Goal: Transaction & Acquisition: Book appointment/travel/reservation

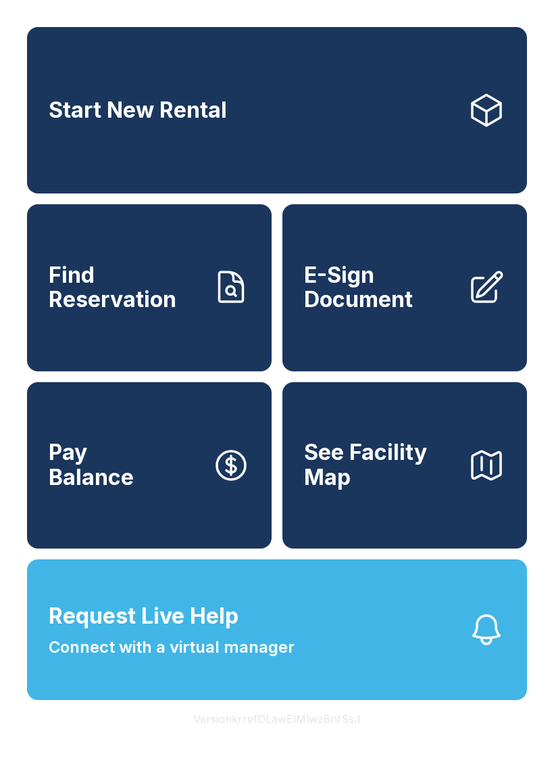
click at [381, 165] on div "Request Live Help A Virtual Manager has been alerted and will be with you short…" at bounding box center [277, 382] width 554 height 765
click at [328, 136] on link "Start New Rental" at bounding box center [277, 110] width 500 height 166
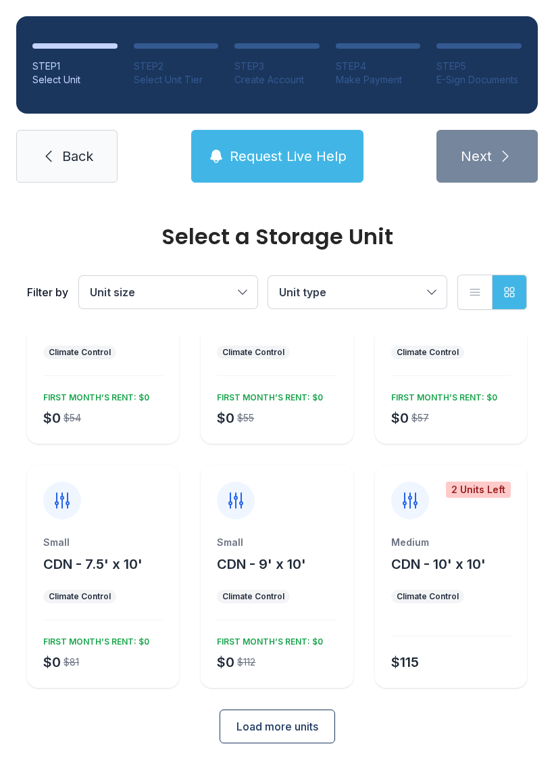
scroll to position [118, 0]
click at [485, 555] on button "CDN - 10' x 10'" at bounding box center [438, 564] width 95 height 19
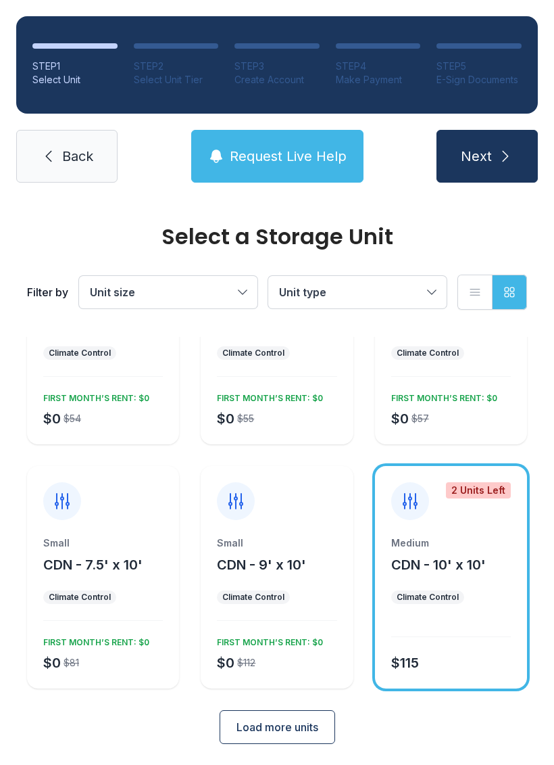
click at [473, 146] on button "Next" at bounding box center [487, 156] width 101 height 53
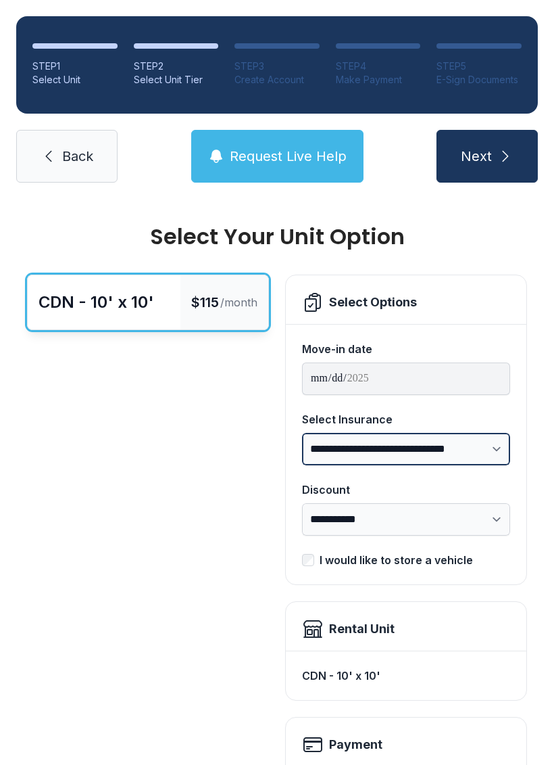
click at [465, 455] on select "**********" at bounding box center [406, 449] width 208 height 32
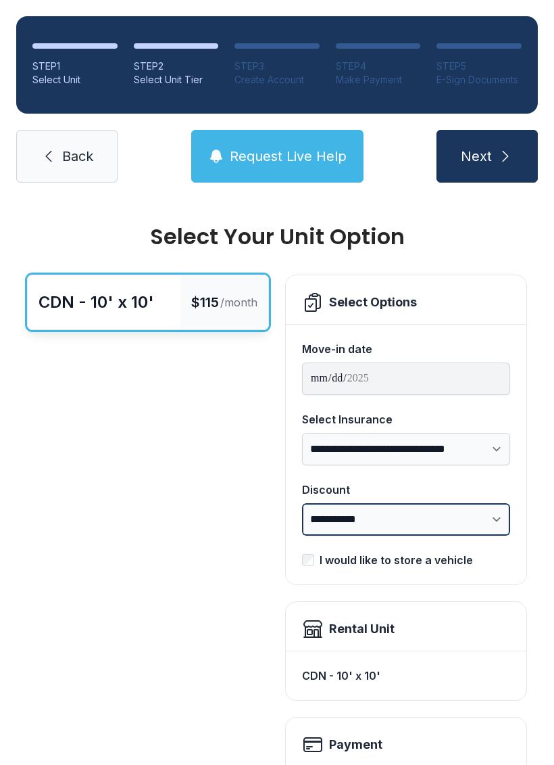
click at [489, 514] on select "**********" at bounding box center [406, 519] width 208 height 32
click at [68, 168] on link "Back" at bounding box center [66, 156] width 101 height 53
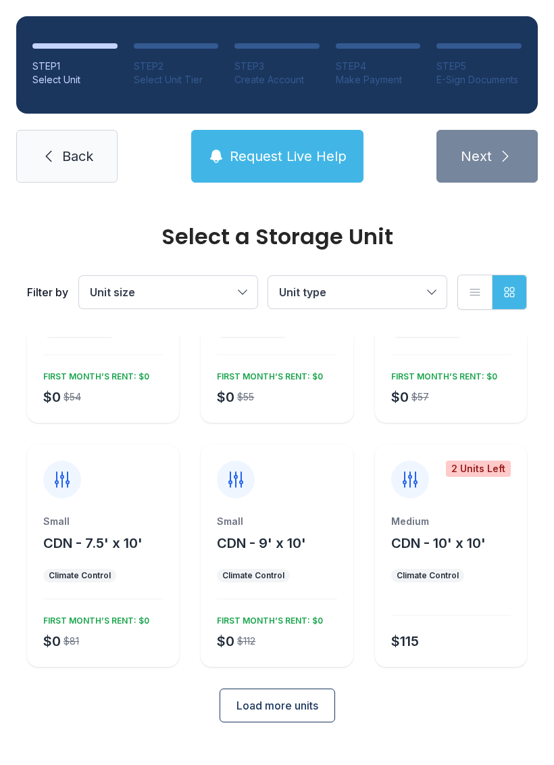
scroll to position [118, 0]
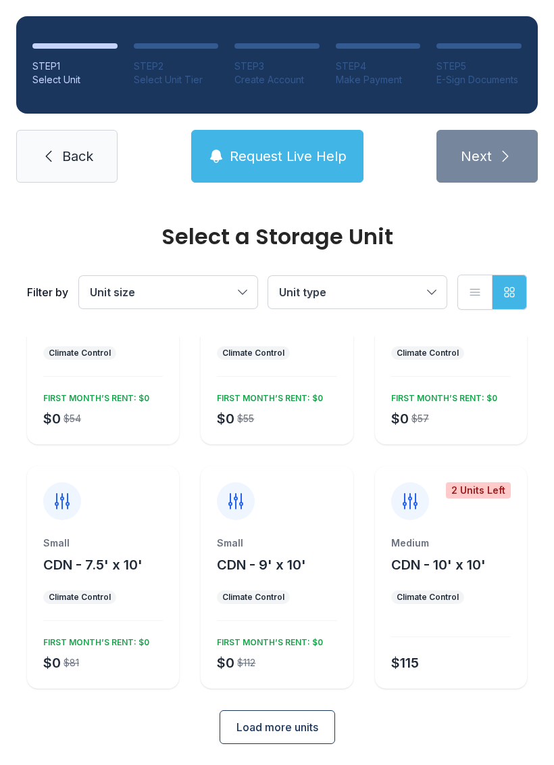
click at [295, 552] on div "Small CDN - 9' x 10'" at bounding box center [277, 555] width 120 height 38
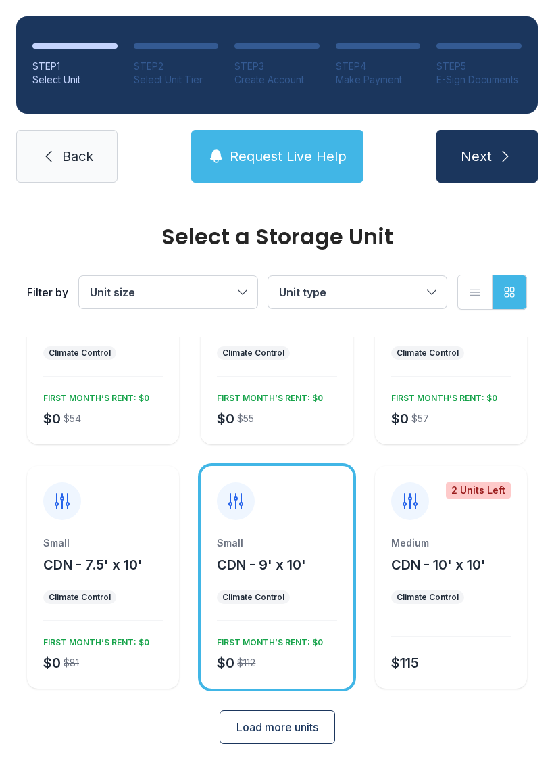
click at [491, 163] on span "Next" at bounding box center [476, 156] width 31 height 19
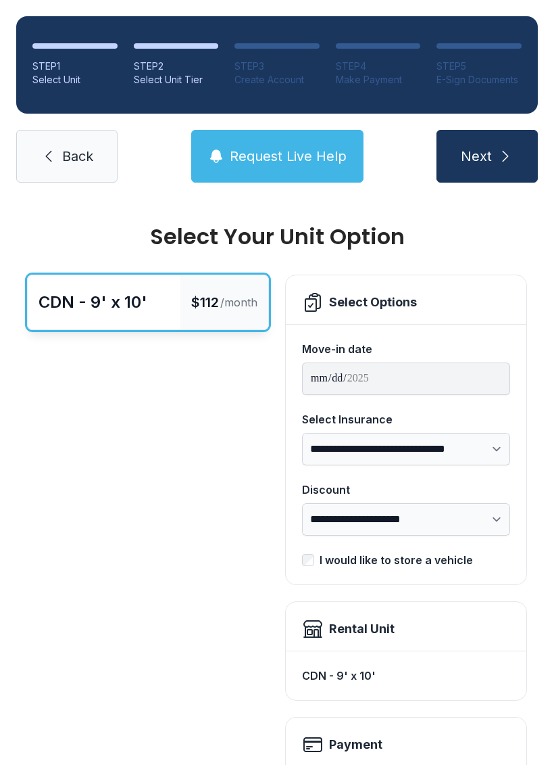
scroll to position [-1, 0]
click at [95, 174] on link "Back" at bounding box center [66, 156] width 101 height 53
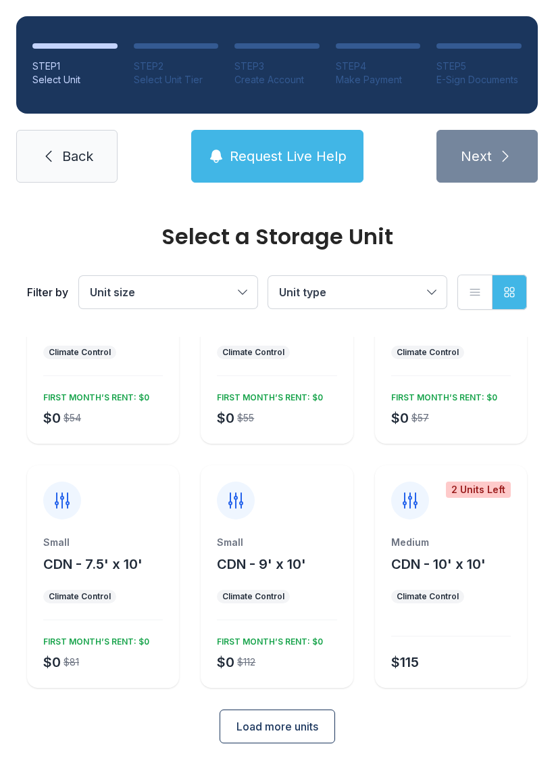
scroll to position [118, 0]
click at [306, 735] on button "Load more units" at bounding box center [278, 727] width 116 height 34
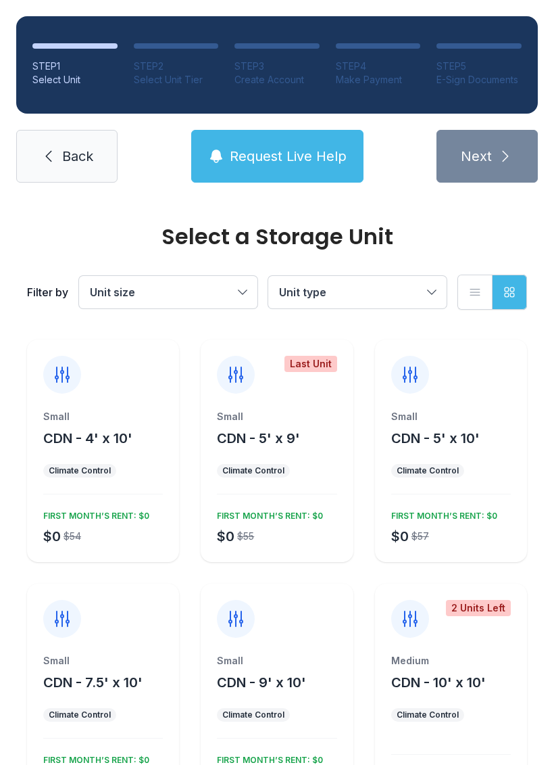
scroll to position [0, 0]
click at [312, 166] on button "Request Live Help" at bounding box center [277, 156] width 172 height 53
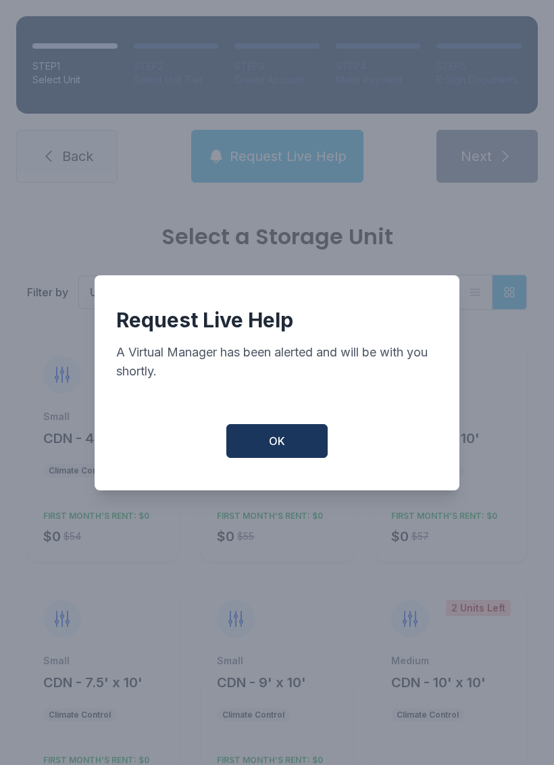
click at [305, 458] on button "OK" at bounding box center [276, 441] width 101 height 34
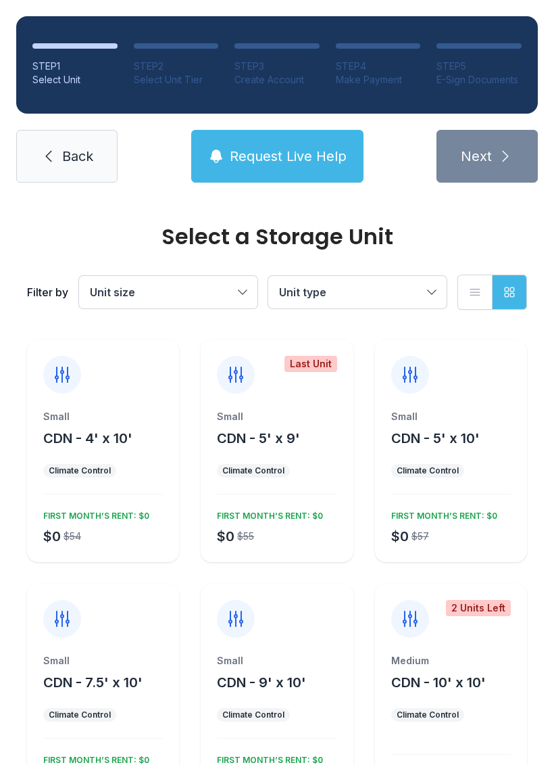
click at [340, 158] on span "Request Live Help" at bounding box center [288, 156] width 117 height 19
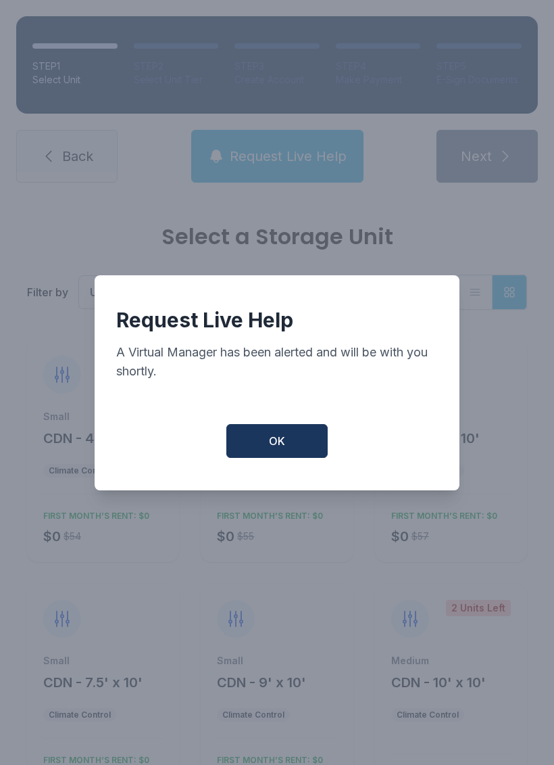
click at [306, 450] on button "OK" at bounding box center [276, 441] width 101 height 34
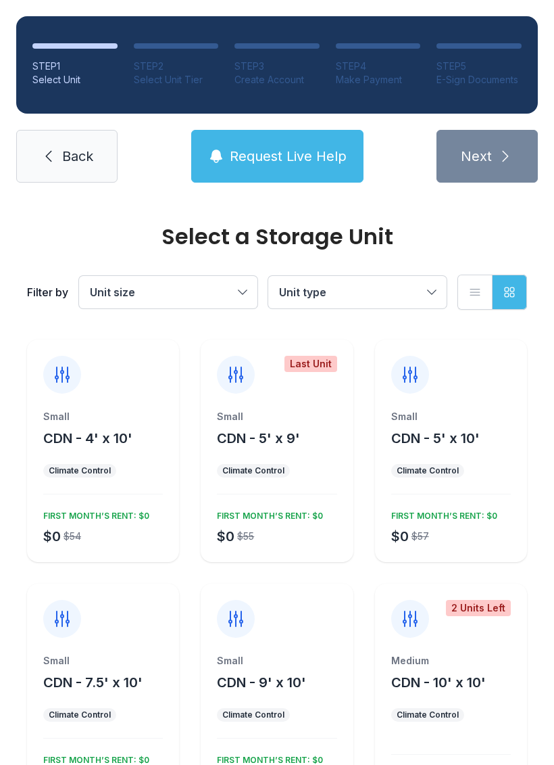
click at [272, 623] on div at bounding box center [277, 610] width 152 height 54
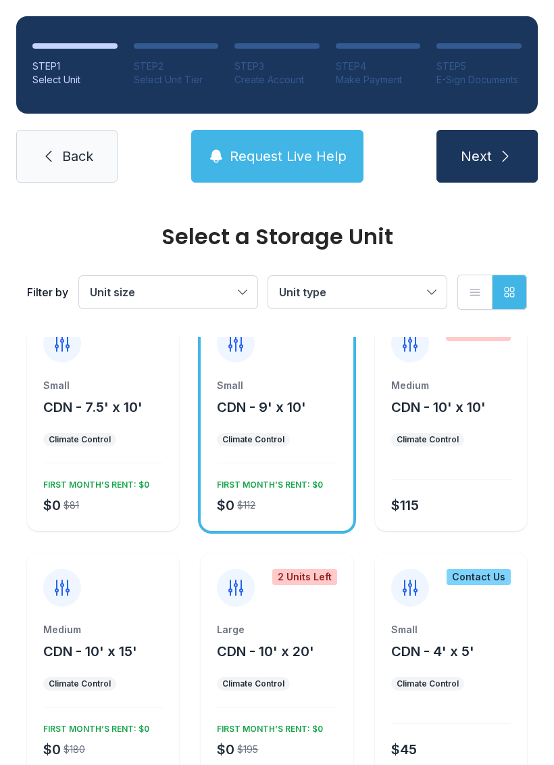
scroll to position [276, 0]
click at [288, 452] on div "Small CDN - 9' x 10' Climate Control $0 $112 FIRST MONTH’S RENT: $0" at bounding box center [277, 454] width 152 height 152
click at [279, 475] on div "FIRST MONTH’S RENT: $0" at bounding box center [268, 481] width 112 height 16
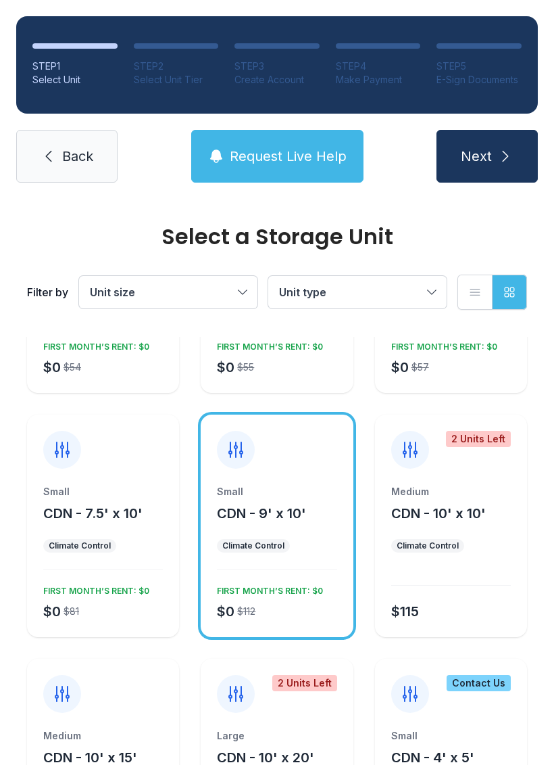
scroll to position [164, 0]
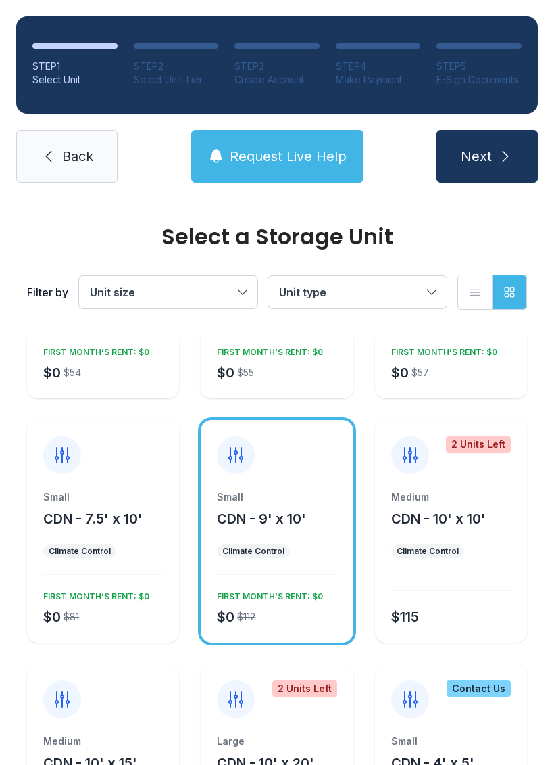
click at [291, 556] on ul "Climate Control" at bounding box center [277, 551] width 120 height 14
click at [278, 606] on div "$0 $112 FIRST MONTH’S RENT: $0" at bounding box center [274, 605] width 125 height 41
click at [283, 580] on div "Small CDN - 9' x 10' Climate Control $0 $112 FIRST MONTH’S RENT: $0" at bounding box center [277, 566] width 152 height 152
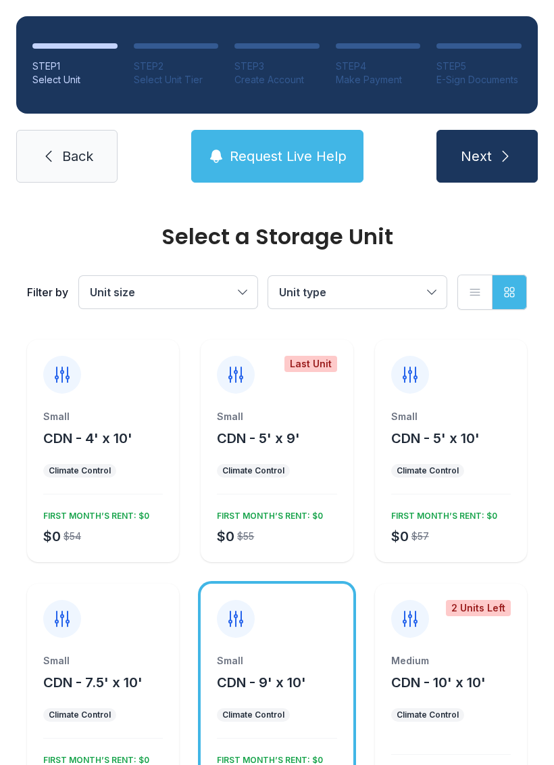
scroll to position [0, 0]
click at [270, 681] on span "CDN - 9' x 10'" at bounding box center [261, 682] width 89 height 16
click at [242, 650] on div "Small CDN - 9' x 10' Climate Control $0 $112 FIRST MONTH’S RENT: $0" at bounding box center [277, 694] width 152 height 222
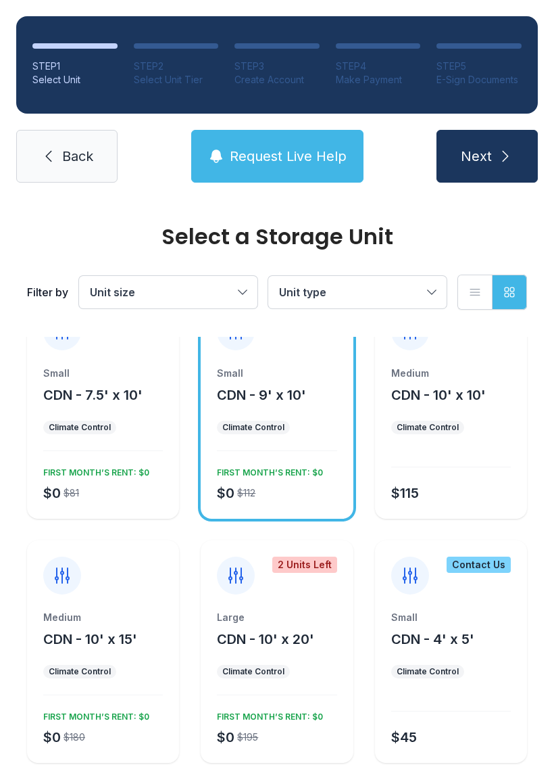
scroll to position [299, 0]
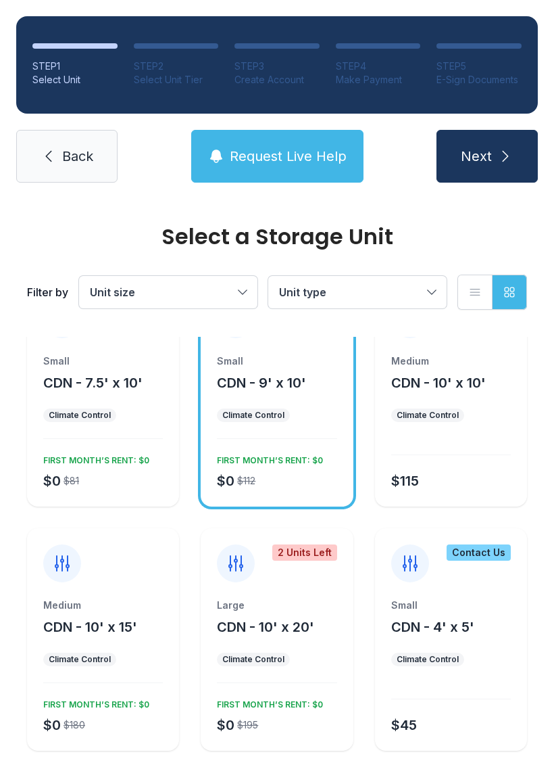
click at [435, 457] on div "Medium CDN - 10' x 10' Climate Control $115" at bounding box center [451, 430] width 152 height 152
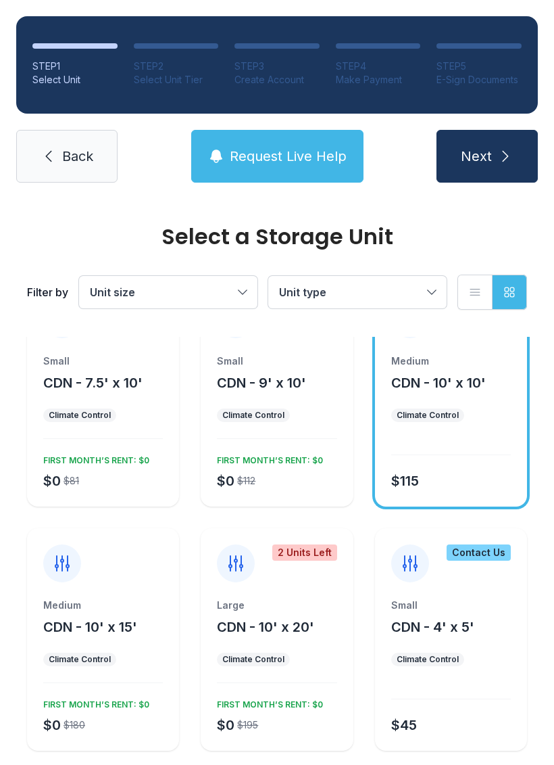
click at [297, 466] on div "$0 $112 FIRST MONTH’S RENT: $0" at bounding box center [274, 470] width 125 height 41
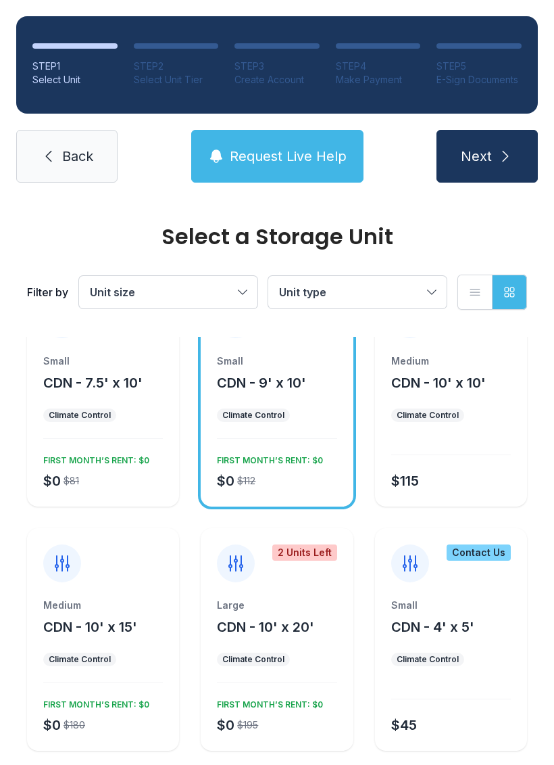
click at [269, 465] on div "FIRST MONTH’S RENT: $0" at bounding box center [268, 458] width 112 height 16
click at [76, 165] on span "Back" at bounding box center [77, 156] width 31 height 19
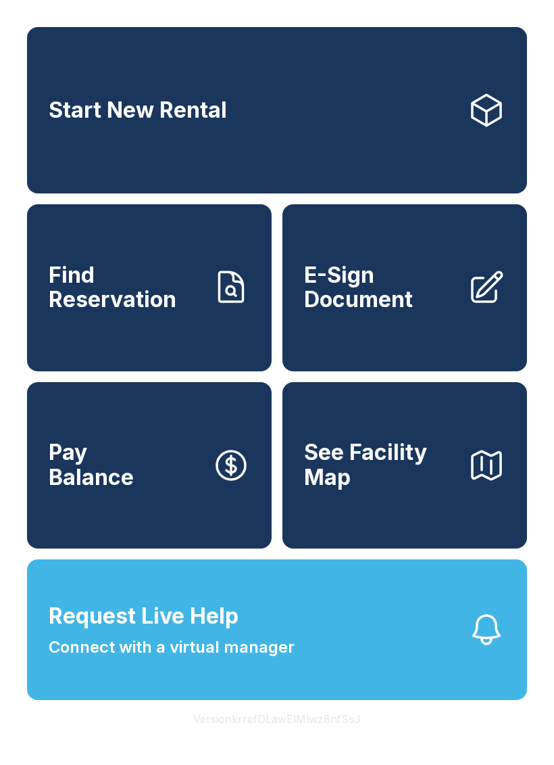
click at [397, 168] on link "Start New Rental" at bounding box center [277, 110] width 500 height 166
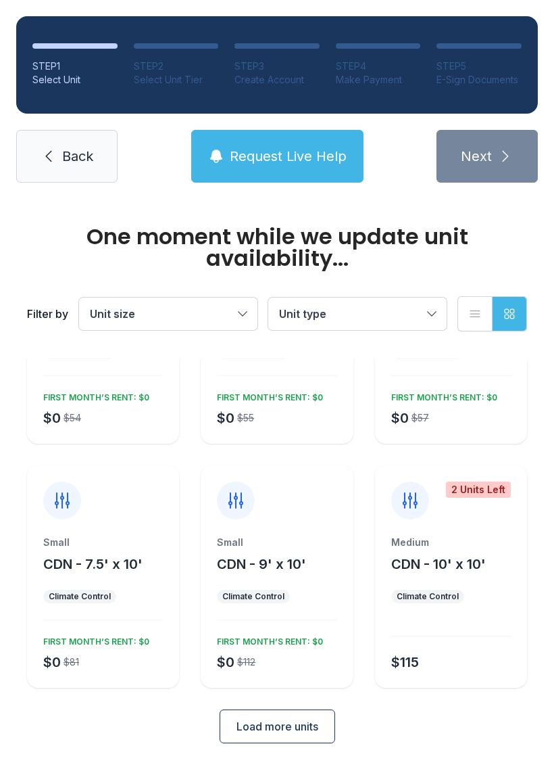
scroll to position [139, 0]
click at [310, 589] on div "Small CDN - 9' x 10' Climate Control $0 $112 FIRST MONTH’S RENT: $0" at bounding box center [277, 612] width 152 height 152
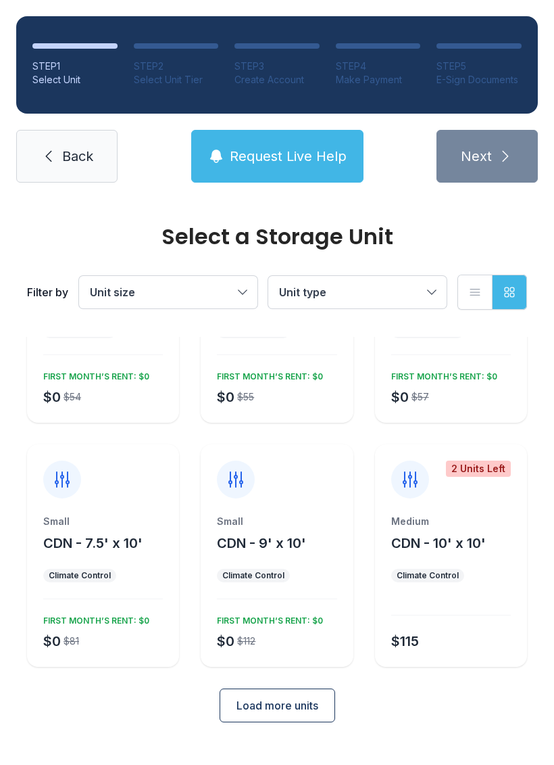
scroll to position [118, 0]
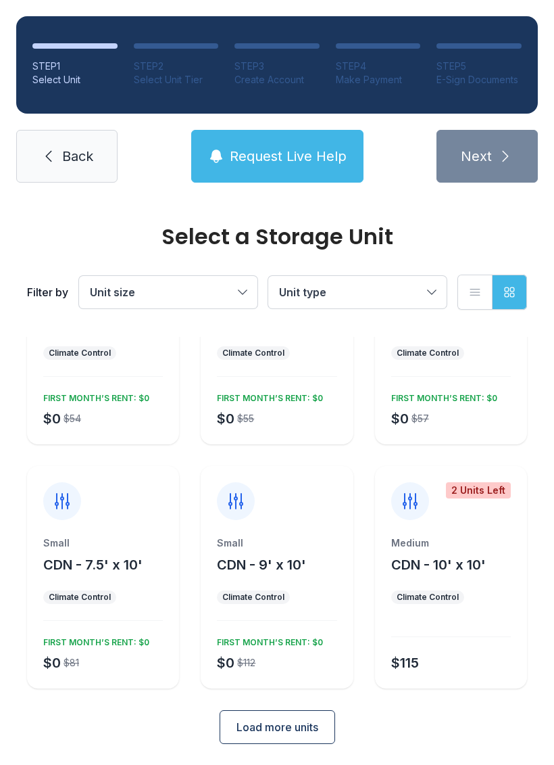
click at [304, 562] on span "CDN - 9' x 10'" at bounding box center [261, 564] width 89 height 16
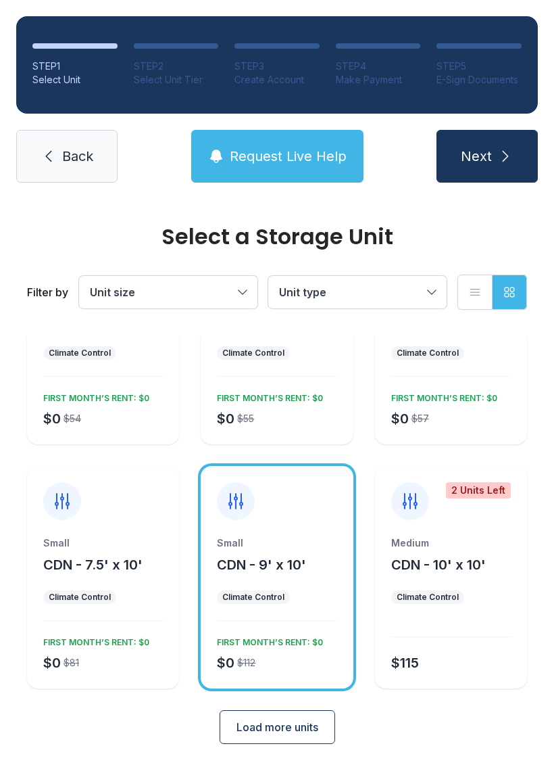
click at [512, 153] on icon "submit" at bounding box center [506, 156] width 16 height 16
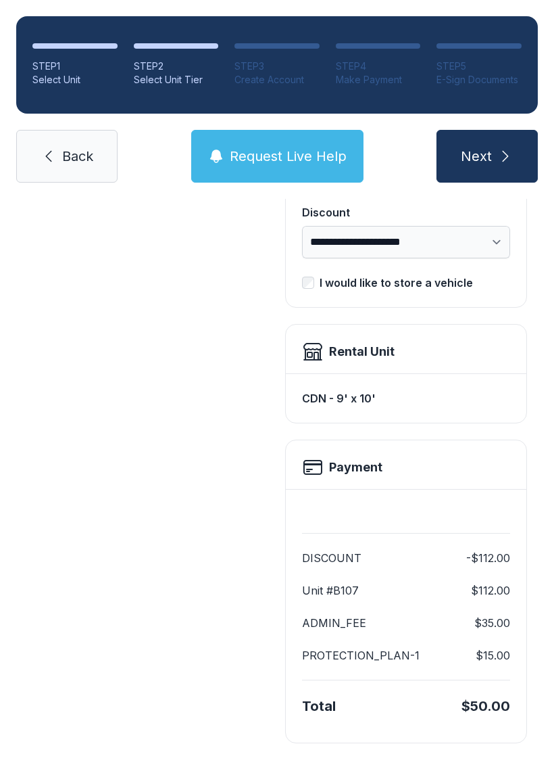
scroll to position [276, 0]
